Goal: Task Accomplishment & Management: Use online tool/utility

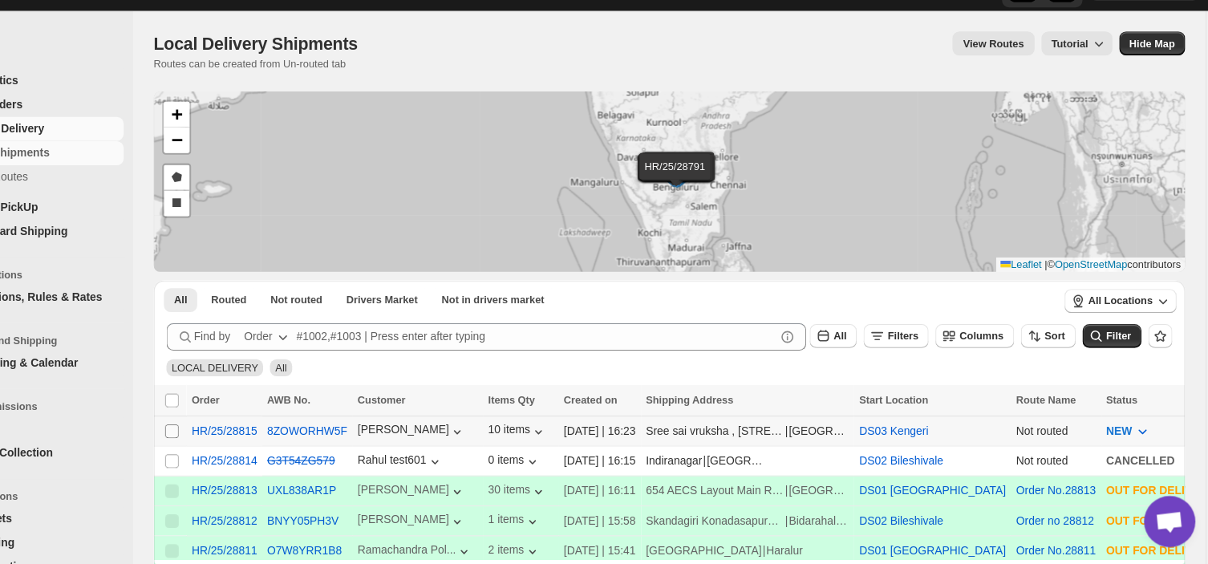
click at [222, 440] on input "Select shipment" at bounding box center [228, 438] width 13 height 13
checkbox input "true"
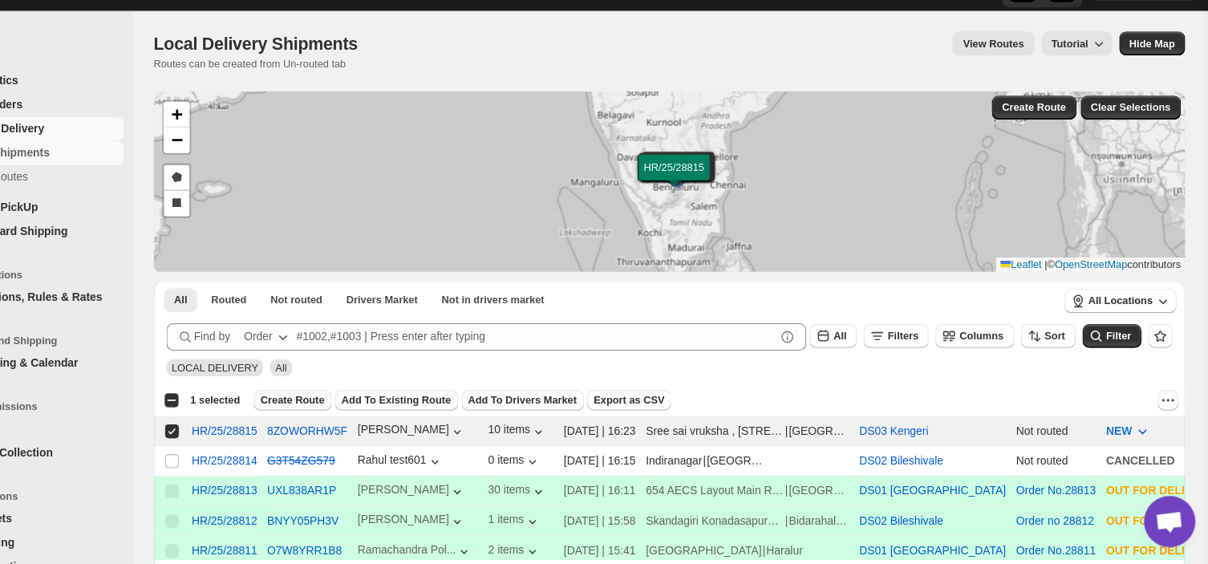
click at [333, 408] on span "Create Route" at bounding box center [342, 409] width 60 height 13
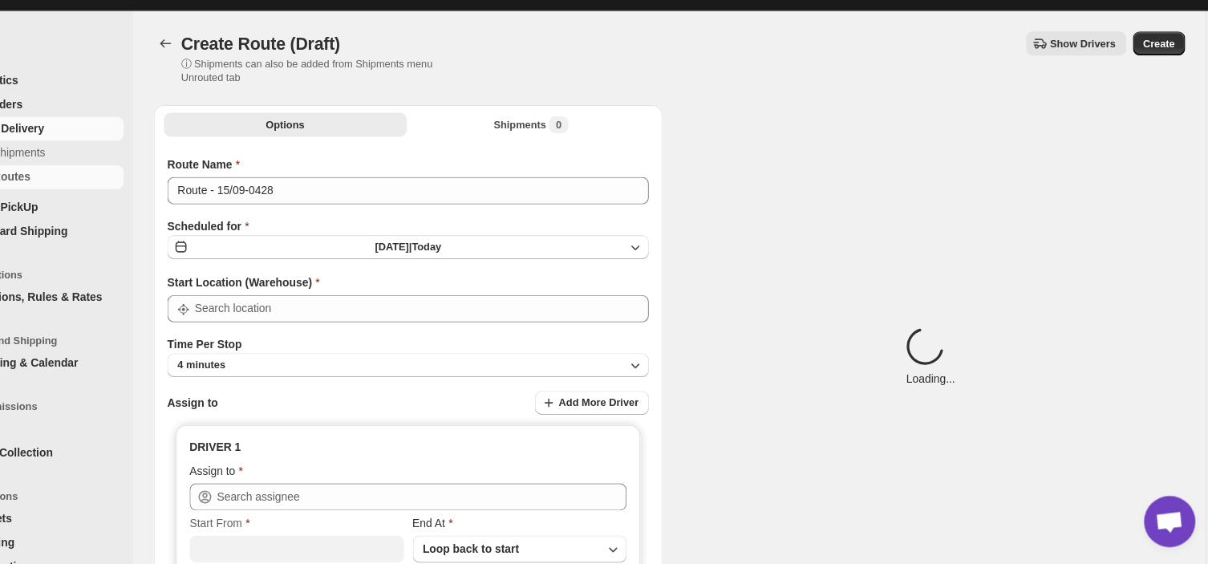
type input "DS03 Kengeri"
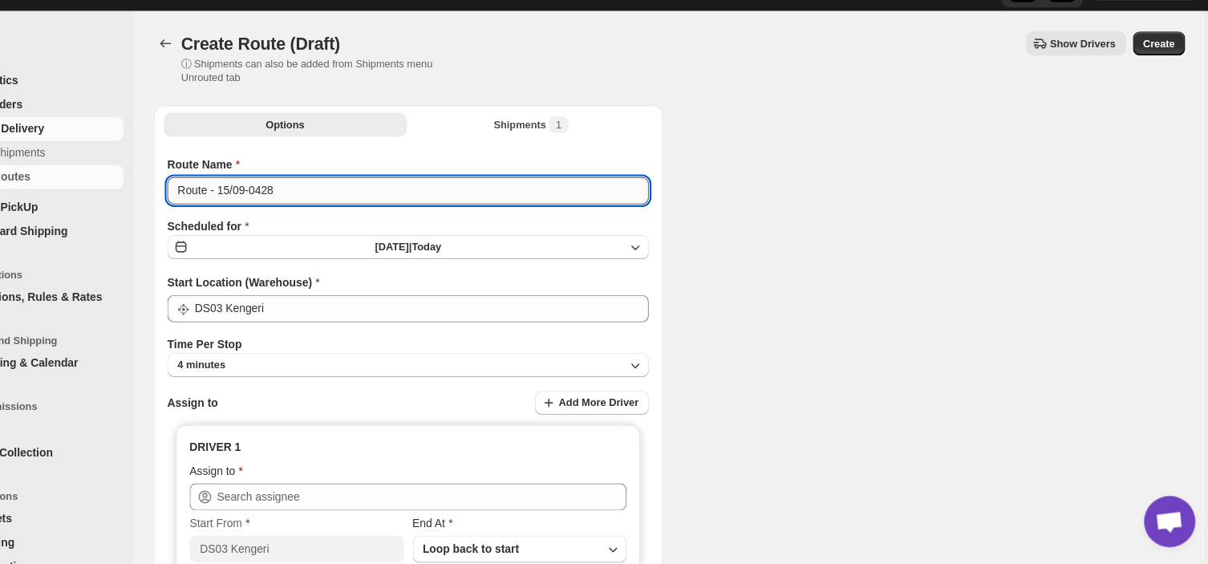
click at [344, 216] on input "Route - 15/09-0428" at bounding box center [451, 214] width 452 height 26
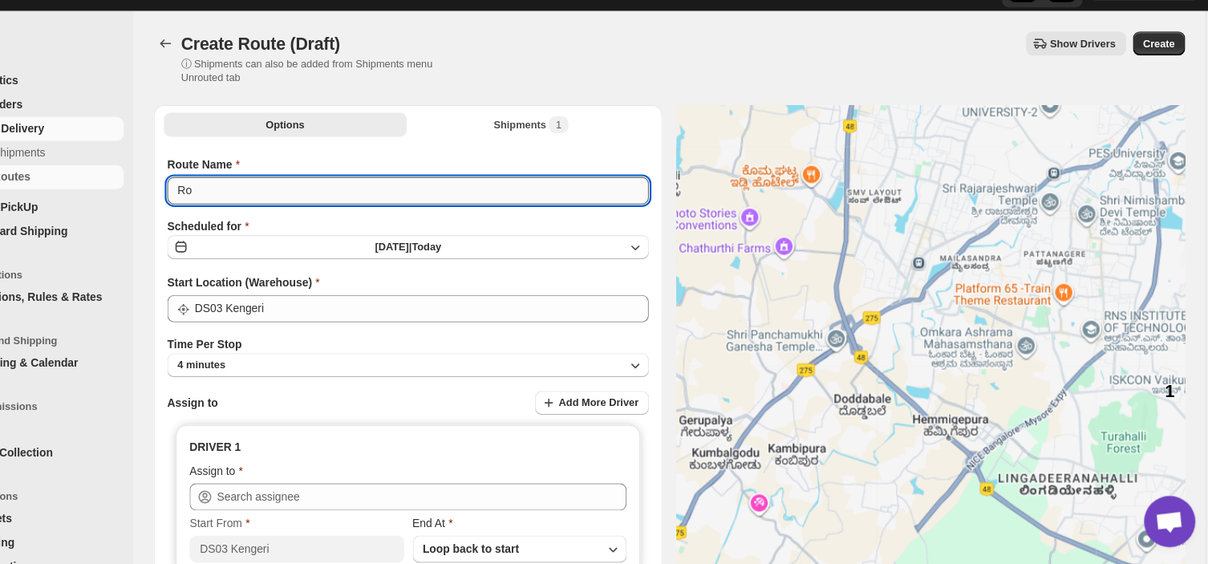
type input "R"
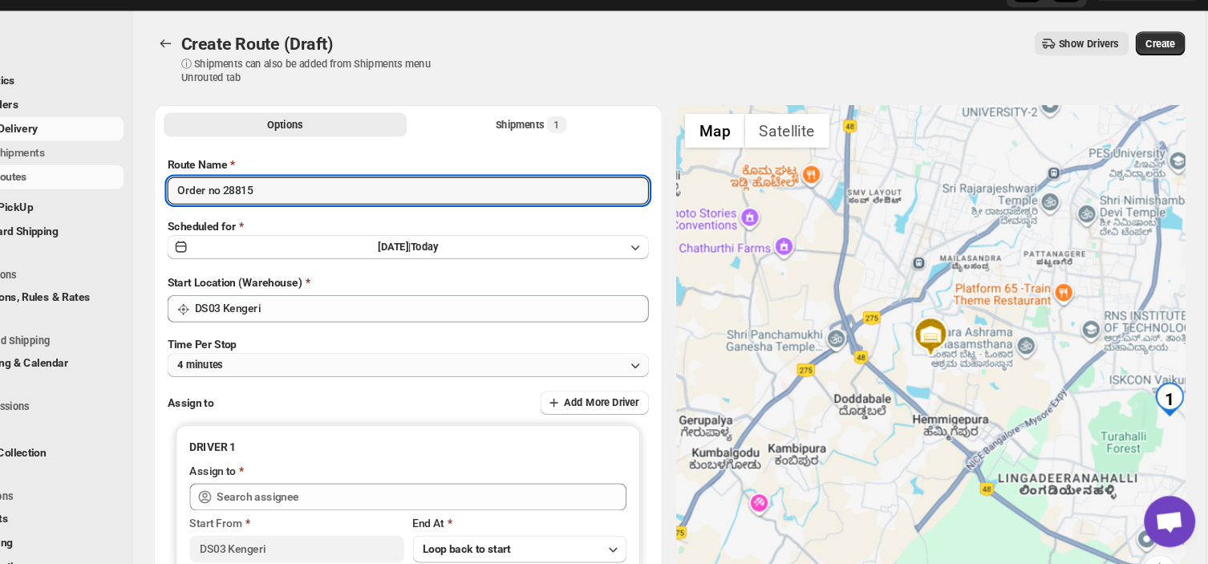
type input "Order no 28815"
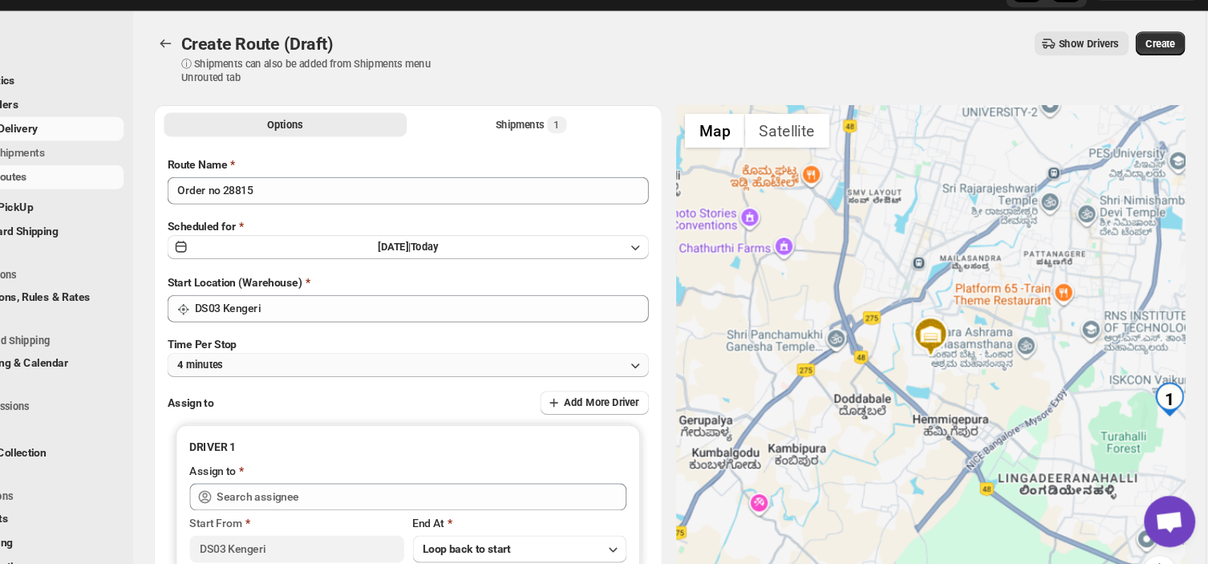
click at [286, 369] on button "4 minutes" at bounding box center [451, 377] width 452 height 22
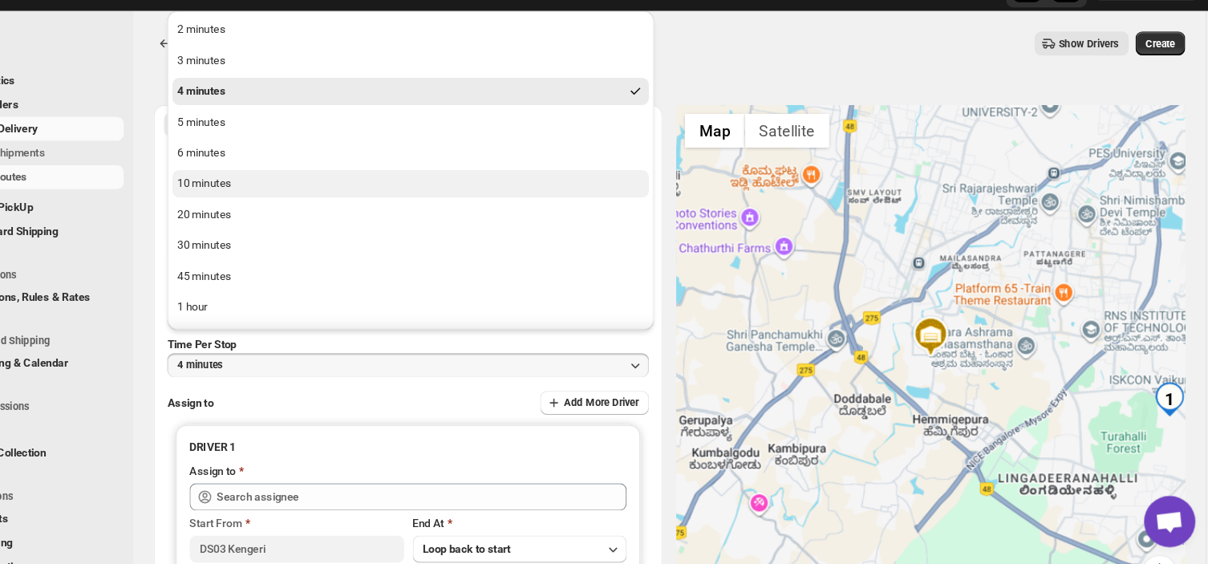
click at [282, 197] on button "10 minutes" at bounding box center [452, 207] width 447 height 26
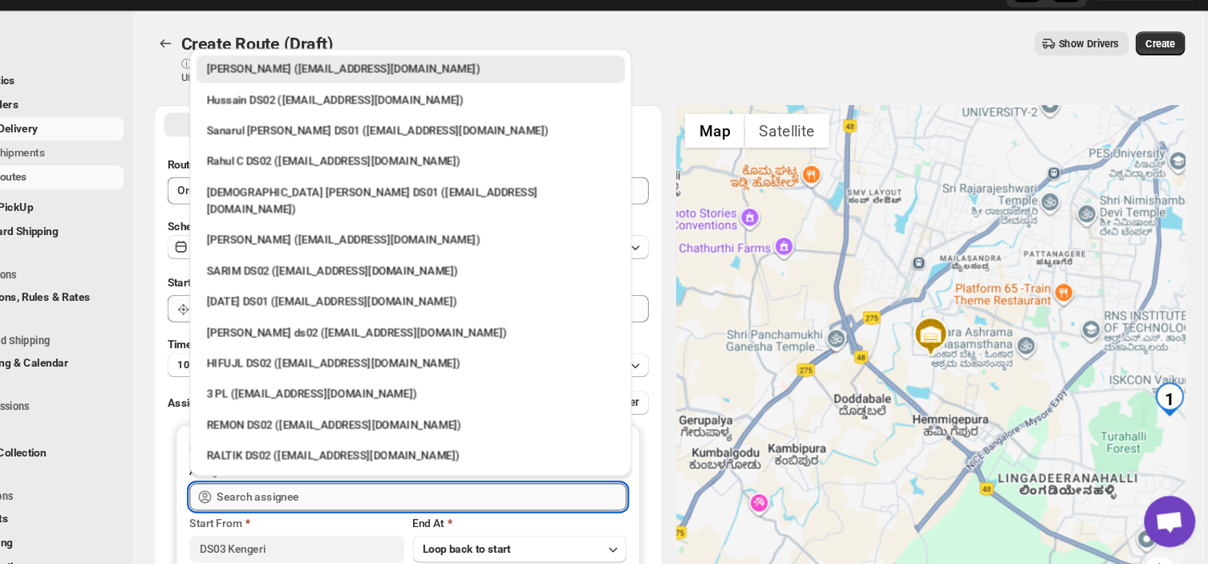
click at [373, 499] on input "text" at bounding box center [463, 501] width 384 height 26
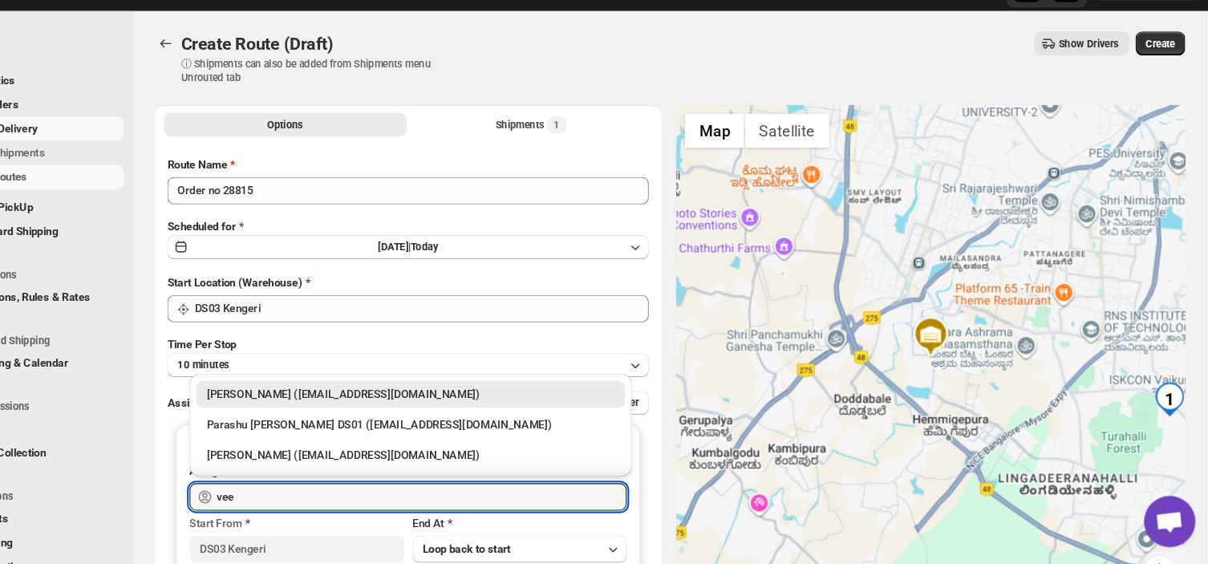
click at [371, 404] on div "Veera Kesavan (xagos20938@boxmach.com)" at bounding box center [453, 404] width 383 height 16
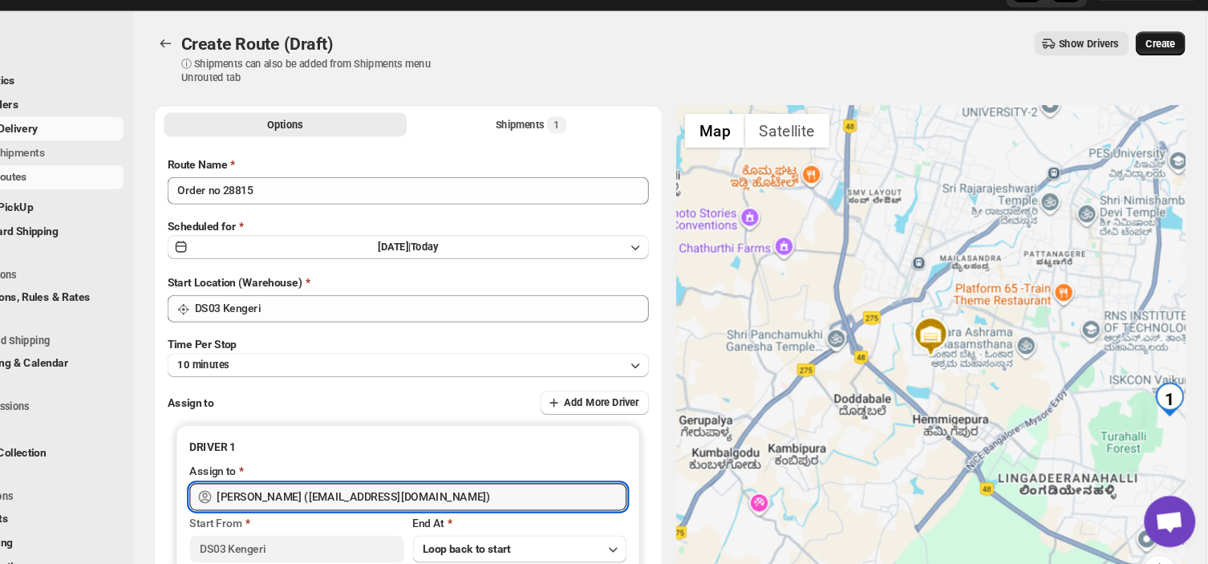
type input "Veera Kesavan (xagos20938@boxmach.com)"
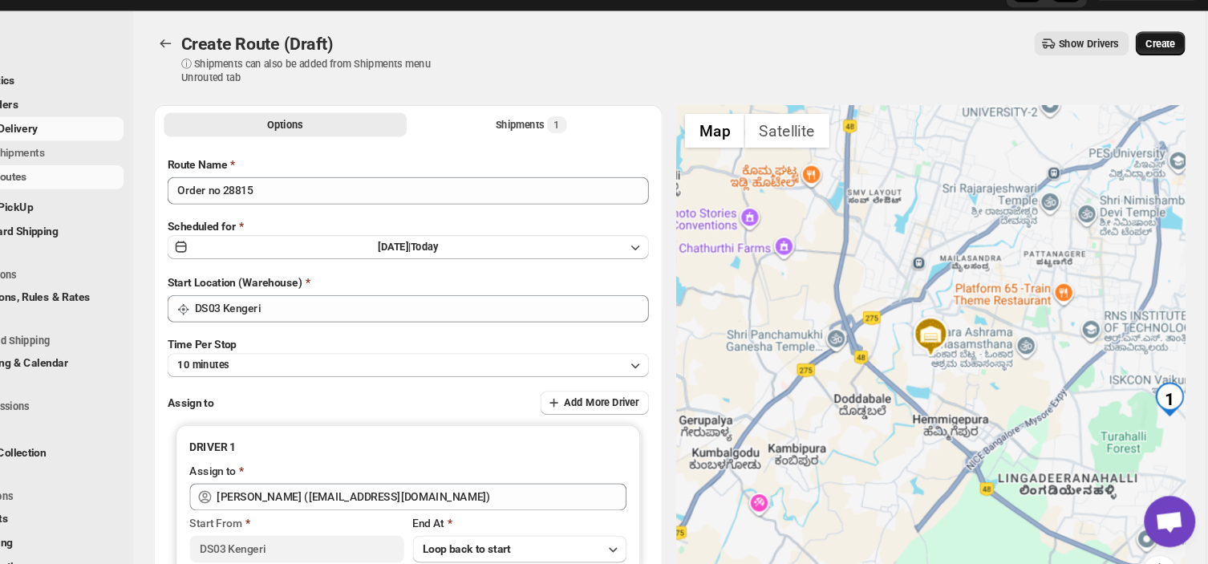
click at [1163, 69] on span "Create" at bounding box center [1155, 75] width 27 height 13
